Goal: Task Accomplishment & Management: Manage account settings

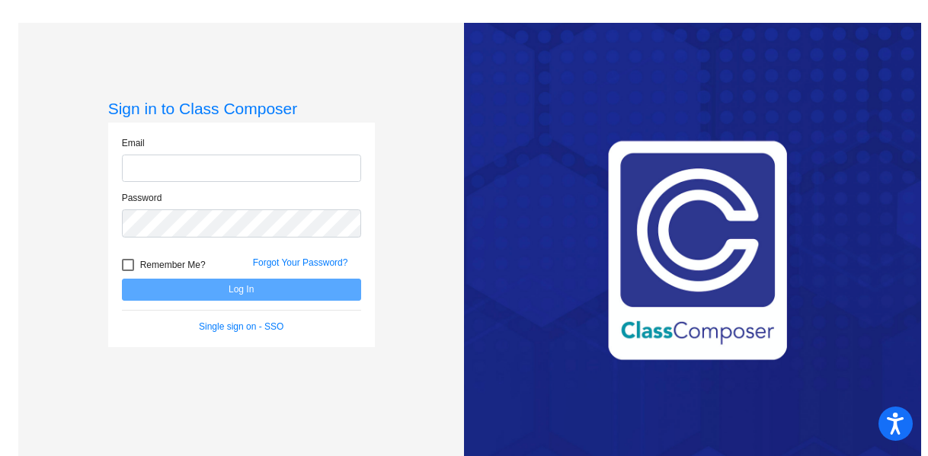
type input "[EMAIL_ADDRESS][PERSON_NAME][DOMAIN_NAME]"
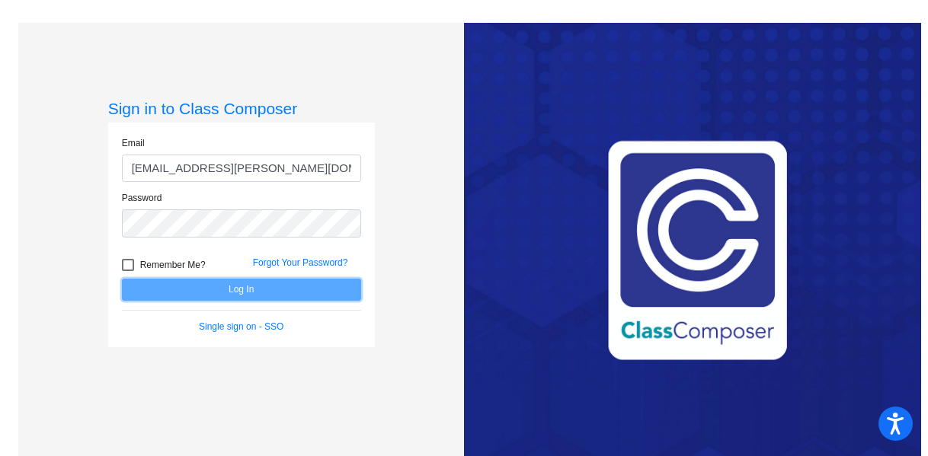
click at [235, 285] on button "Log In" at bounding box center [241, 290] width 239 height 22
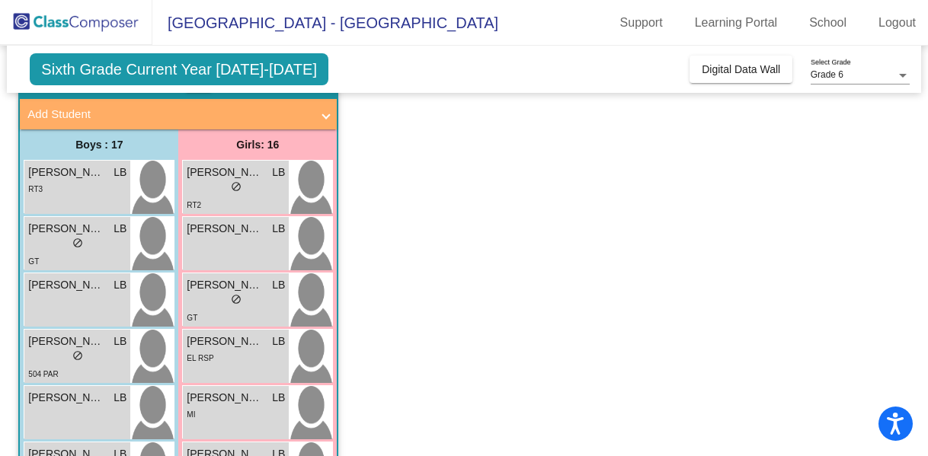
scroll to position [236, 0]
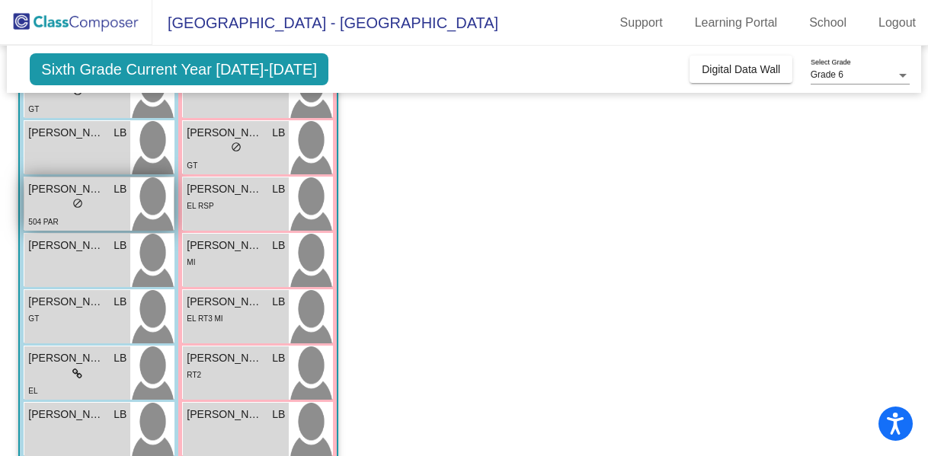
click at [37, 194] on span "[PERSON_NAME]" at bounding box center [66, 189] width 76 height 16
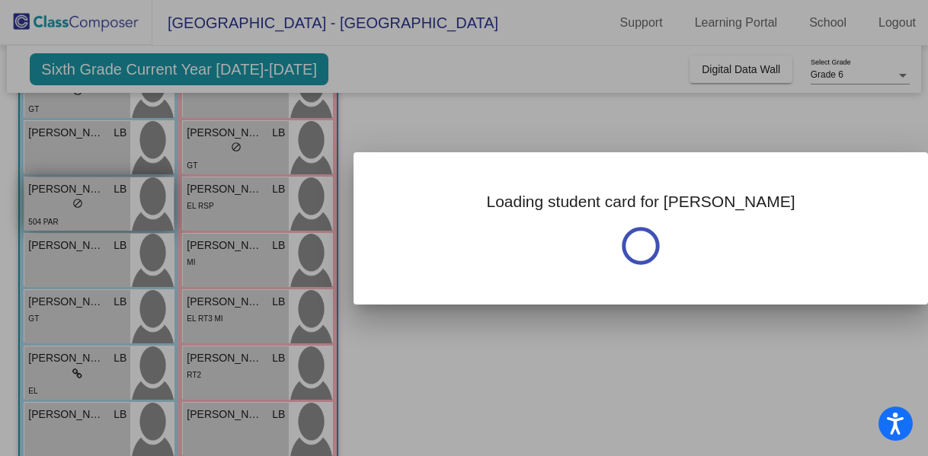
click at [37, 194] on div at bounding box center [464, 228] width 928 height 456
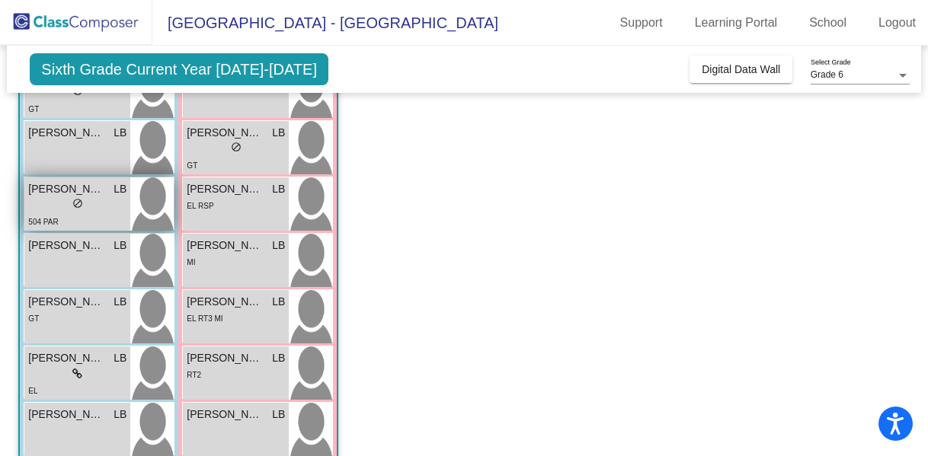
click at [145, 185] on img at bounding box center [151, 204] width 43 height 53
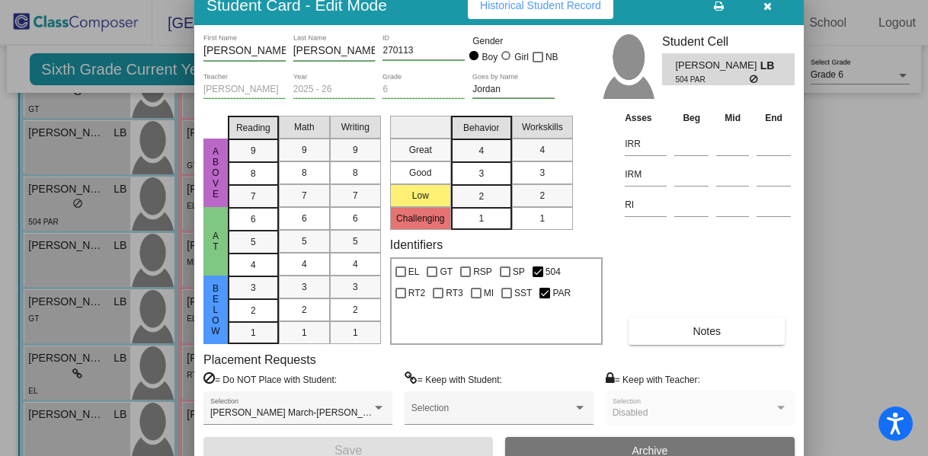
drag, startPoint x: 809, startPoint y: 9, endPoint x: 643, endPoint y: -7, distance: 166.1
click at [643, 0] on html "Accessibility Screen-Reader Guide, Feedback, and Issue Reporting | New window M…" at bounding box center [464, 228] width 928 height 456
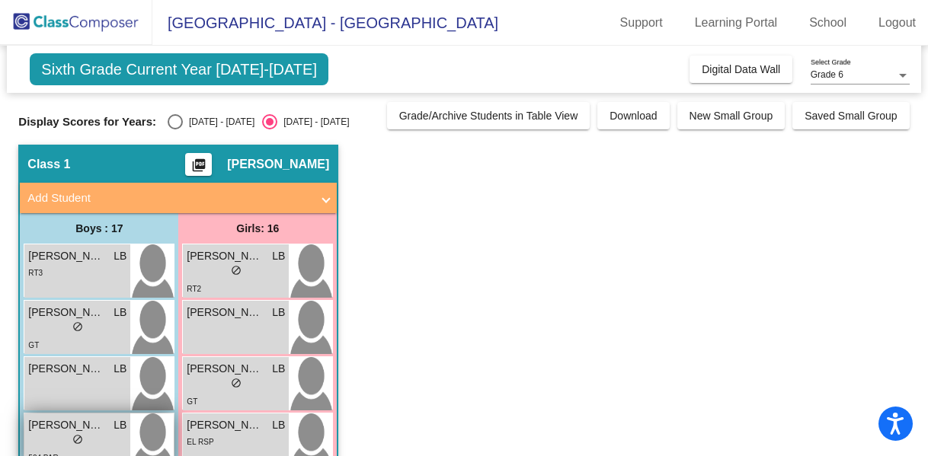
click at [91, 437] on div "lock do_not_disturb_alt" at bounding box center [77, 442] width 98 height 16
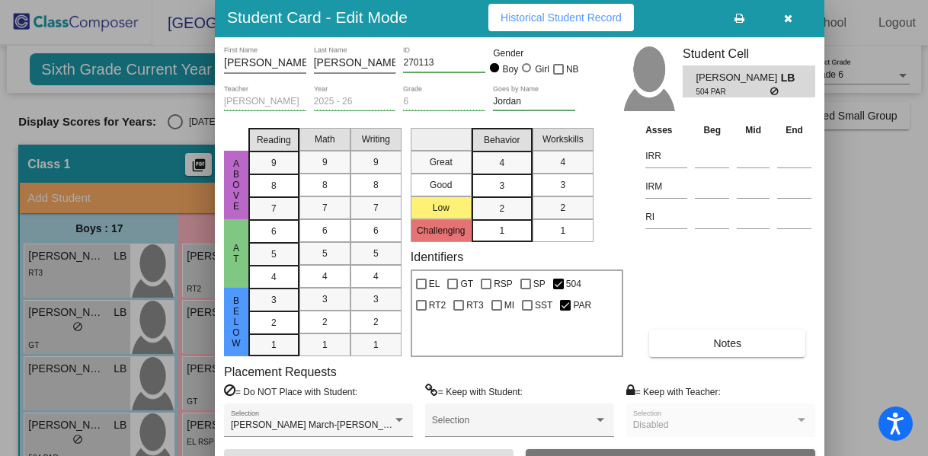
drag, startPoint x: 799, startPoint y: 26, endPoint x: 660, endPoint y: 24, distance: 138.7
click at [660, 24] on div "Student Card - Edit Mode Historical Student Record" at bounding box center [520, 18] width 610 height 40
click at [739, 21] on icon at bounding box center [740, 18] width 10 height 11
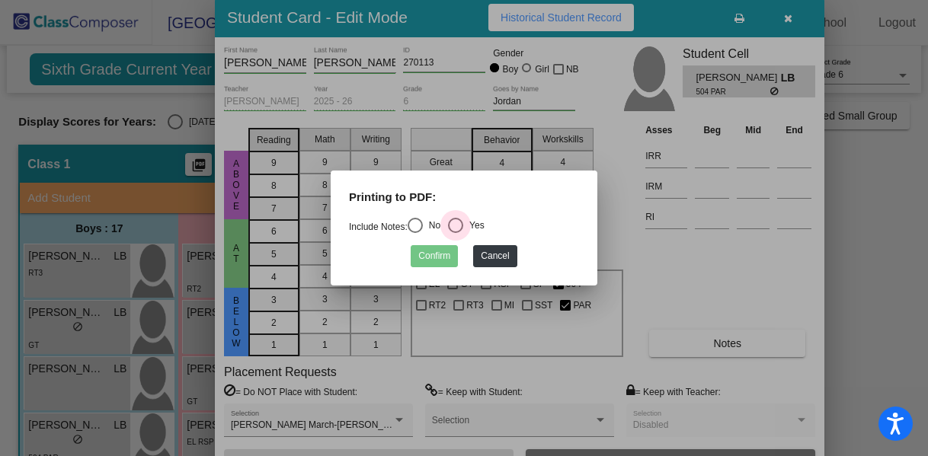
click at [463, 227] on div "Select an option" at bounding box center [455, 225] width 15 height 15
click at [456, 233] on input "Yes" at bounding box center [455, 233] width 1 height 1
radio input "true"
click at [445, 258] on button "Confirm" at bounding box center [434, 256] width 47 height 22
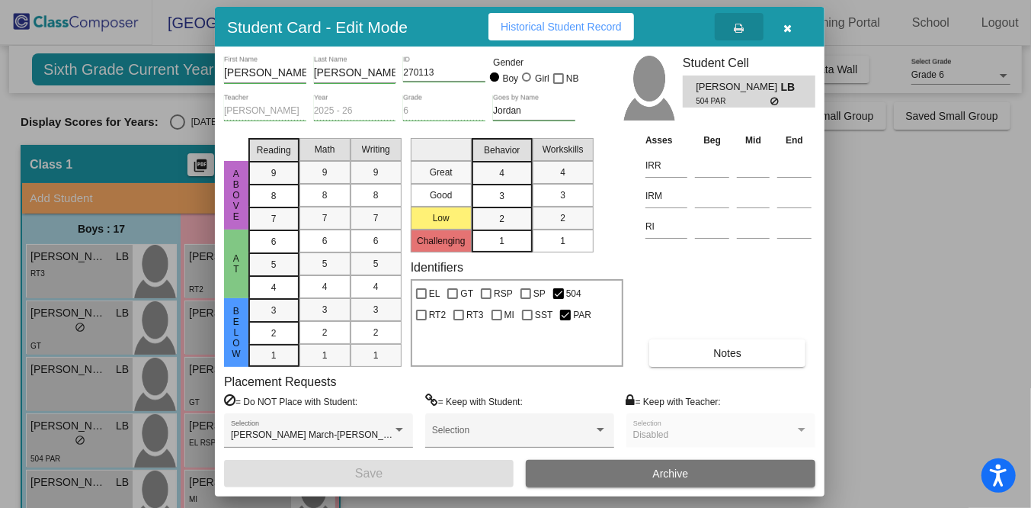
drag, startPoint x: 831, startPoint y: 9, endPoint x: 726, endPoint y: 399, distance: 403.9
click at [726, 399] on div "= Keep with Teacher: Disabled Selection" at bounding box center [720, 426] width 189 height 66
click at [786, 27] on icon "button" at bounding box center [788, 28] width 8 height 11
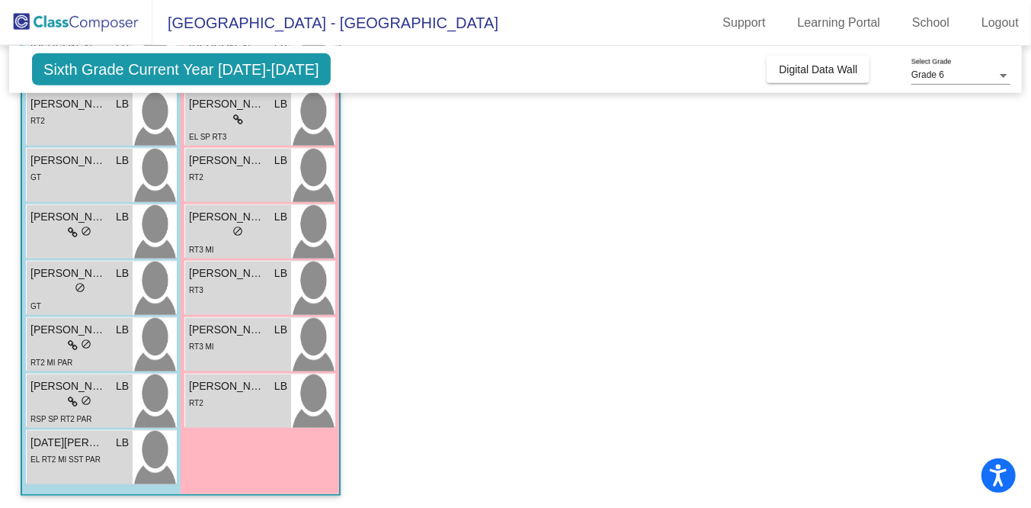
scroll to position [718, 0]
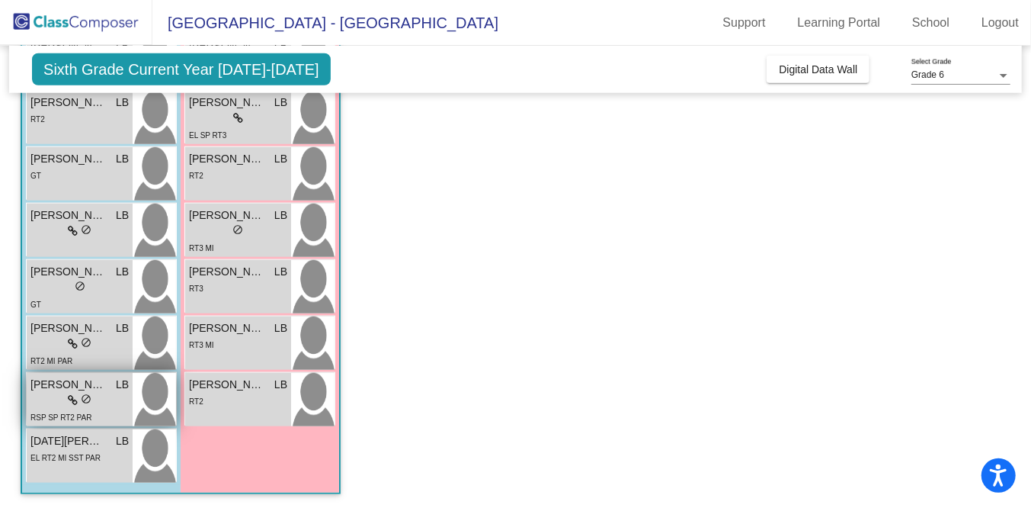
click at [50, 404] on div "lock do_not_disturb_alt" at bounding box center [79, 400] width 98 height 16
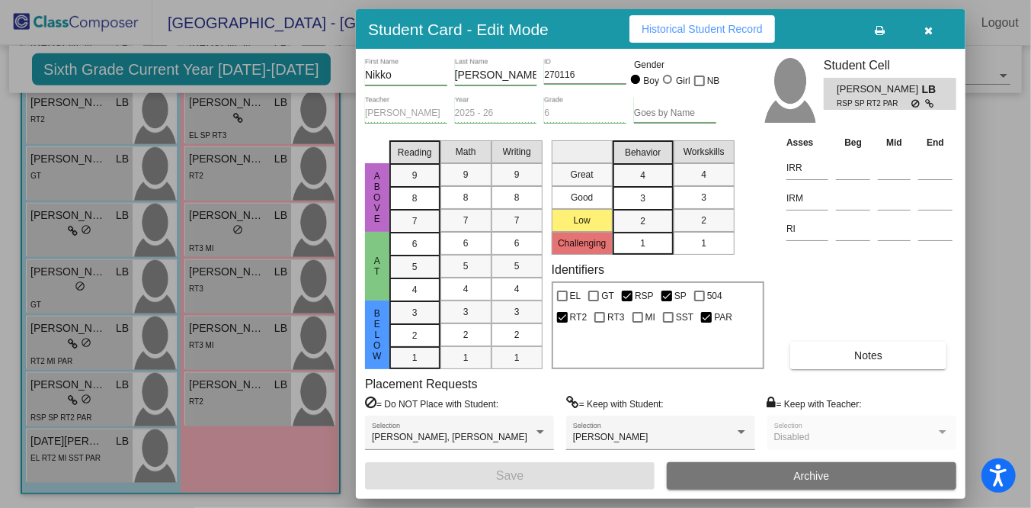
click at [922, 24] on button "button" at bounding box center [929, 28] width 49 height 27
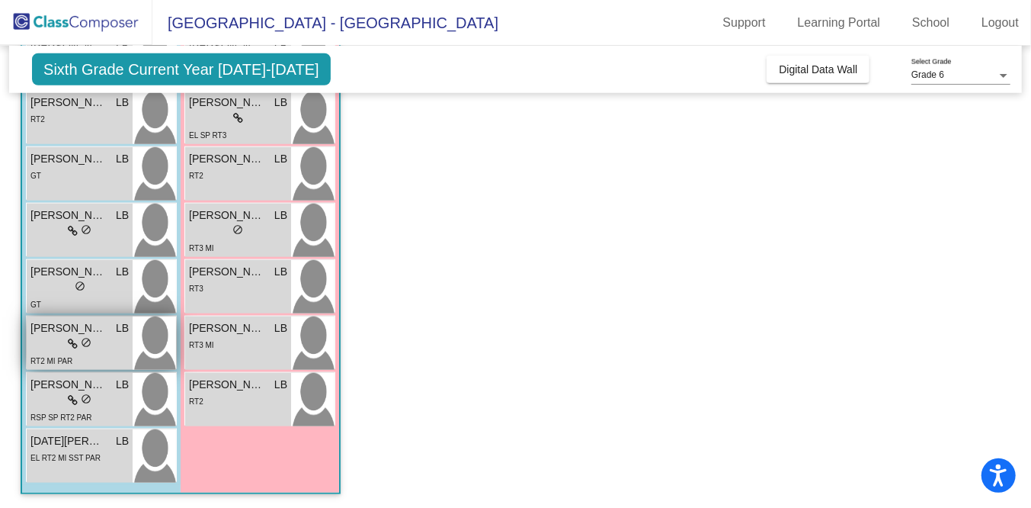
scroll to position [633, 0]
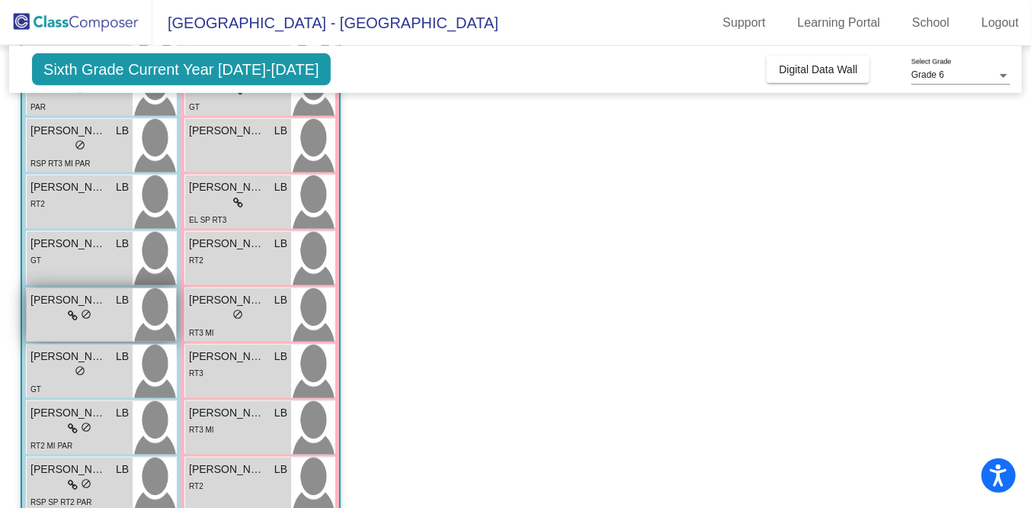
click at [78, 319] on div "lock do_not_disturb_alt" at bounding box center [80, 316] width 24 height 16
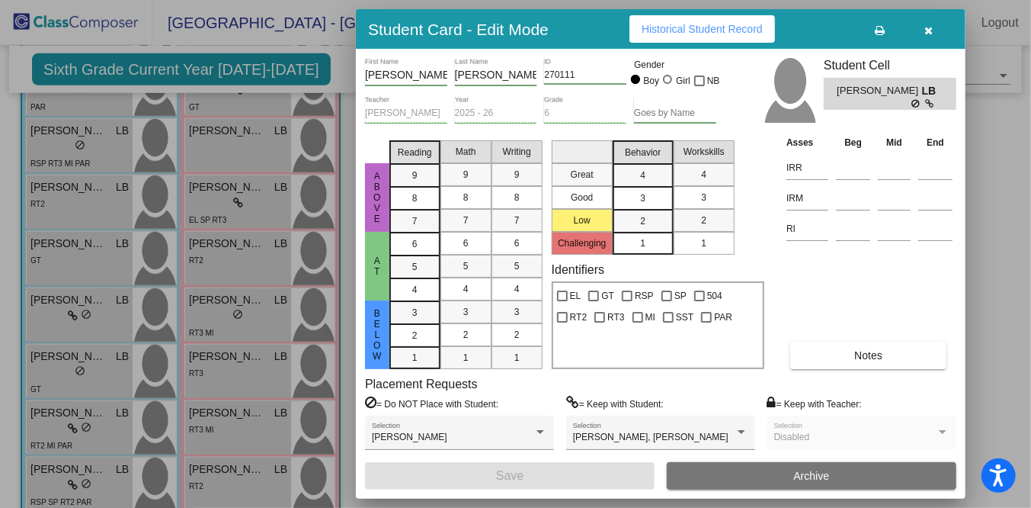
click at [927, 27] on button "button" at bounding box center [929, 28] width 49 height 27
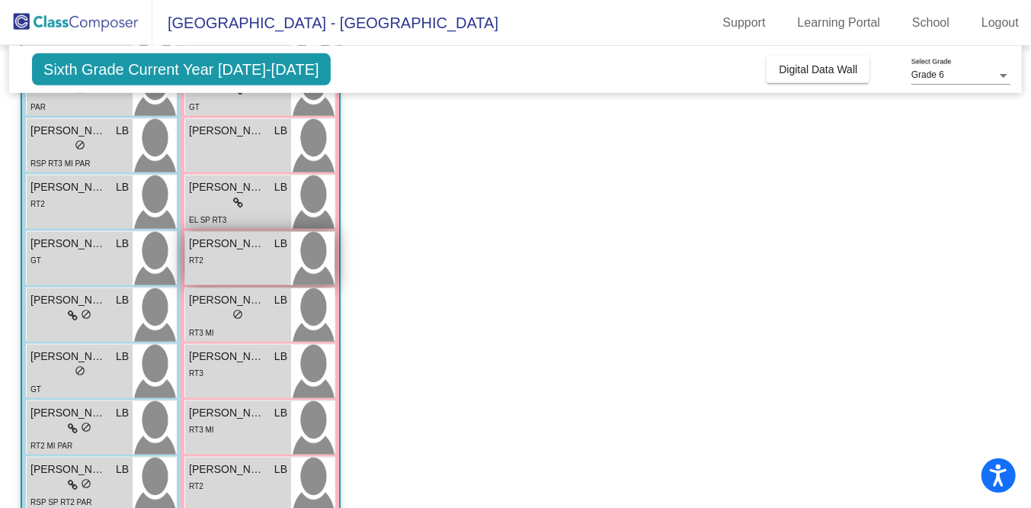
scroll to position [0, 0]
